Goal: Go to known website: Access a specific website the user already knows

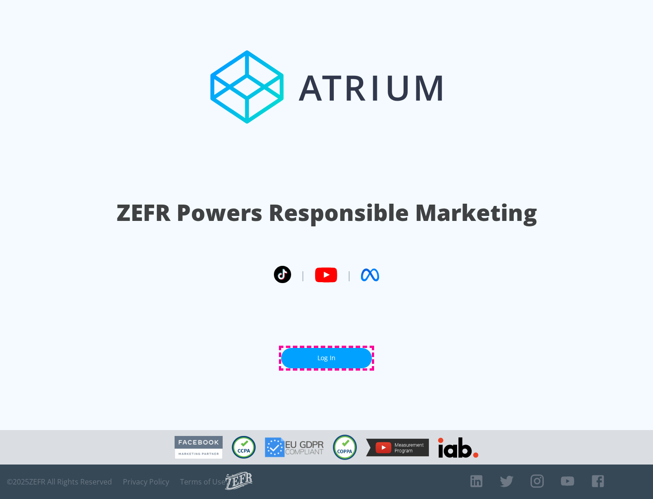
click at [327, 358] on link "Log In" at bounding box center [326, 358] width 91 height 20
